Goal: Task Accomplishment & Management: Use online tool/utility

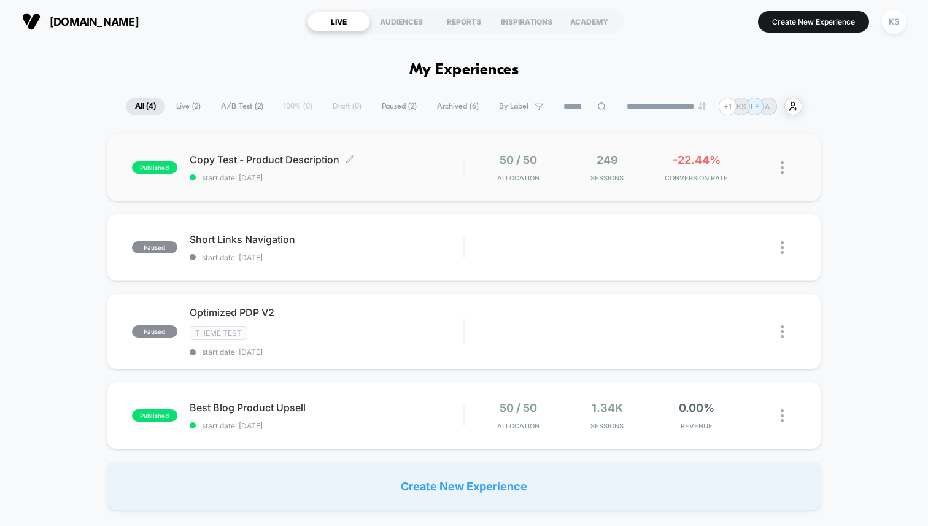
click at [406, 164] on span "Copy Test - Product Description Click to edit experience details" at bounding box center [327, 159] width 274 height 12
